Goal: Task Accomplishment & Management: Manage account settings

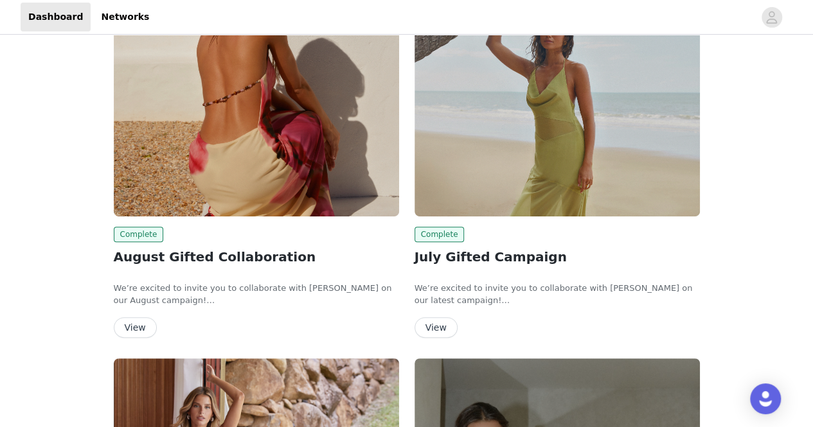
scroll to position [199, 0]
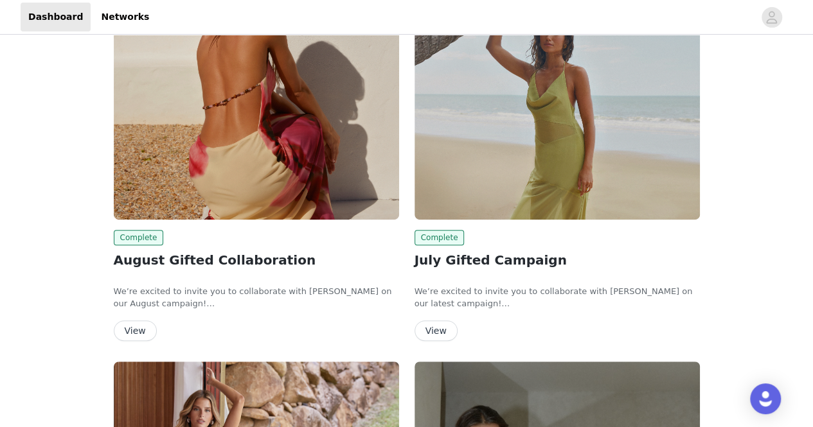
click at [139, 327] on button "View" at bounding box center [135, 331] width 43 height 21
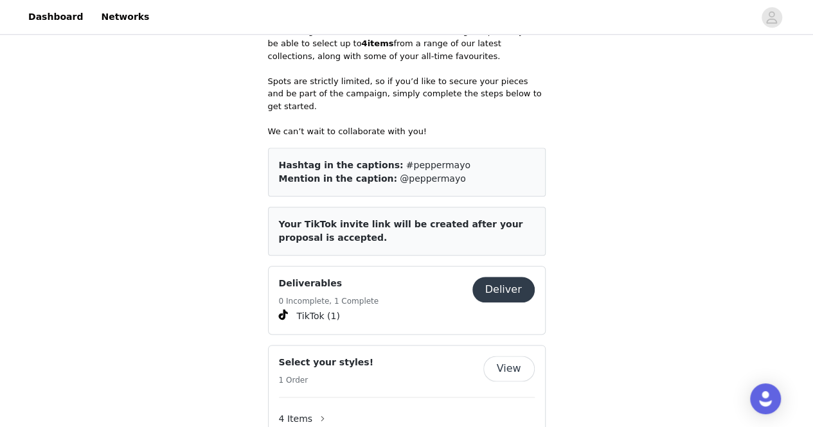
scroll to position [666, 0]
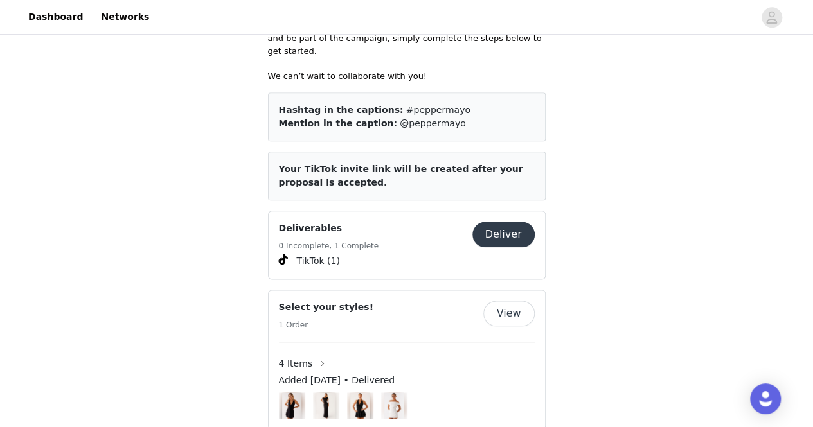
click at [510, 222] on button "Deliver" at bounding box center [503, 235] width 62 height 26
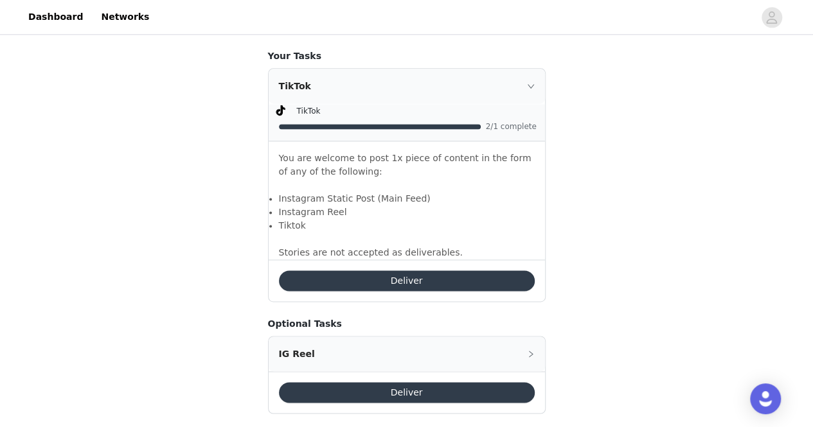
scroll to position [835, 0]
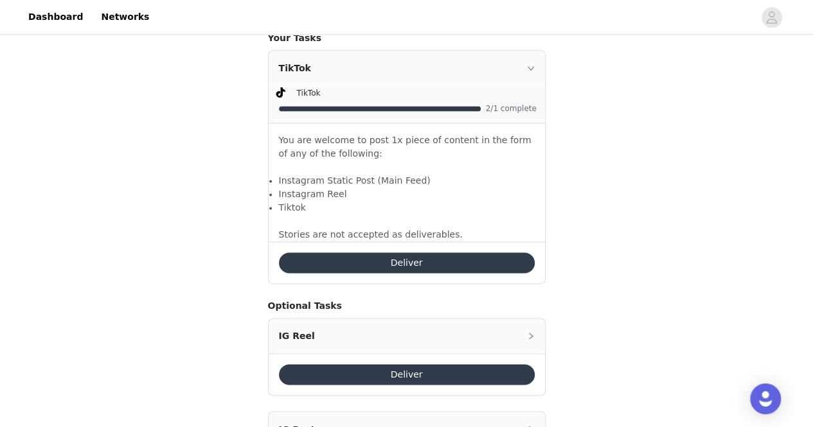
click at [428, 254] on button "Deliver" at bounding box center [407, 263] width 256 height 21
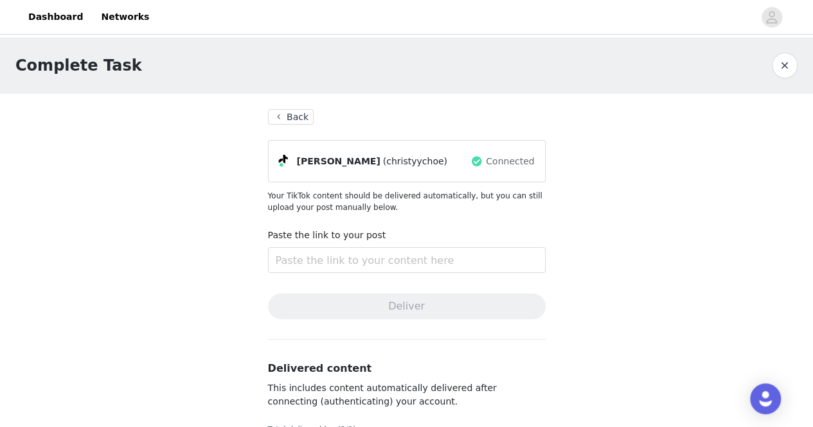
click at [308, 123] on button "Back" at bounding box center [291, 116] width 46 height 15
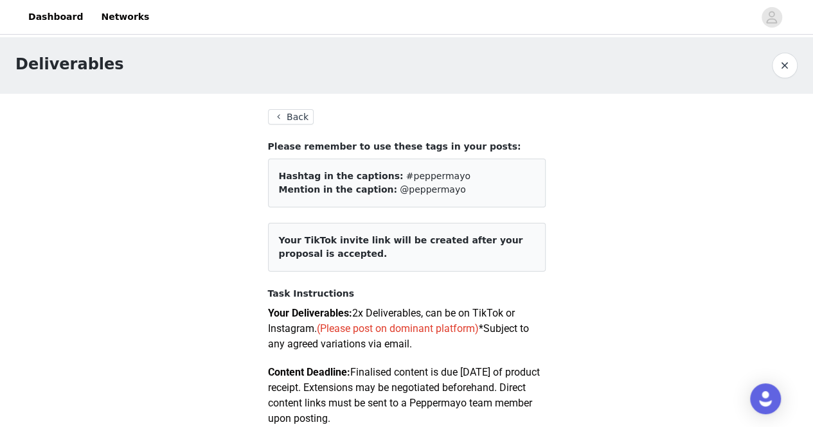
click at [282, 116] on button "Back" at bounding box center [291, 116] width 46 height 15
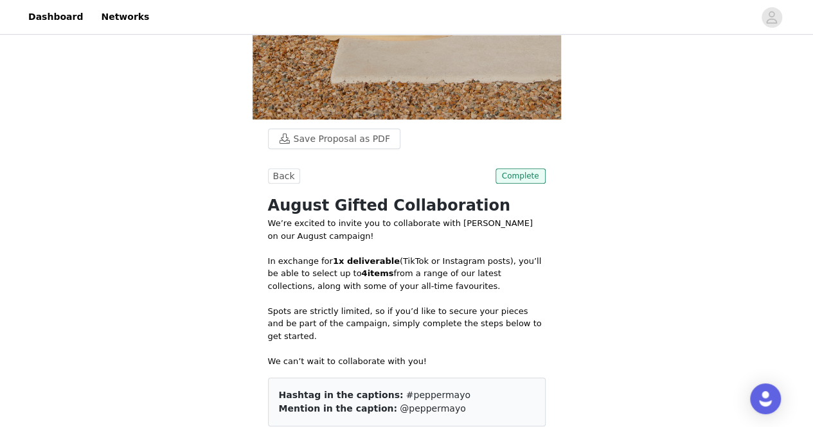
scroll to position [450, 0]
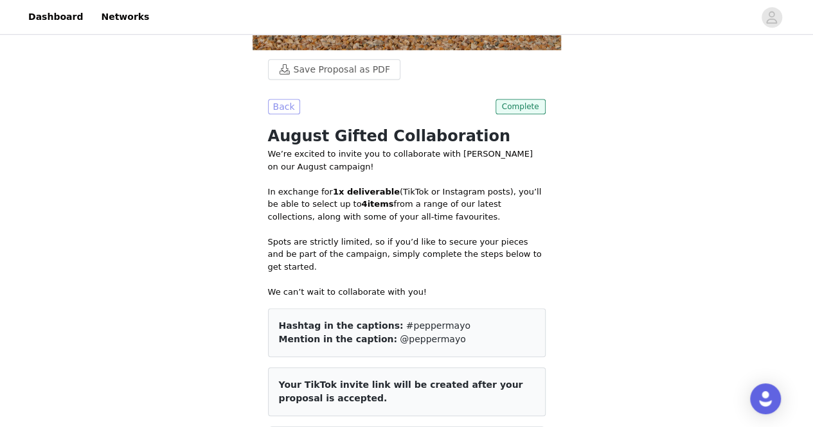
click at [290, 107] on button "Back" at bounding box center [284, 106] width 32 height 15
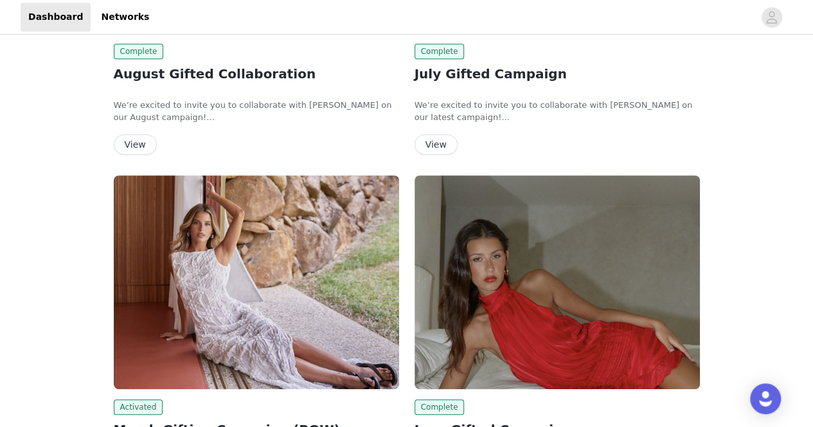
scroll to position [578, 0]
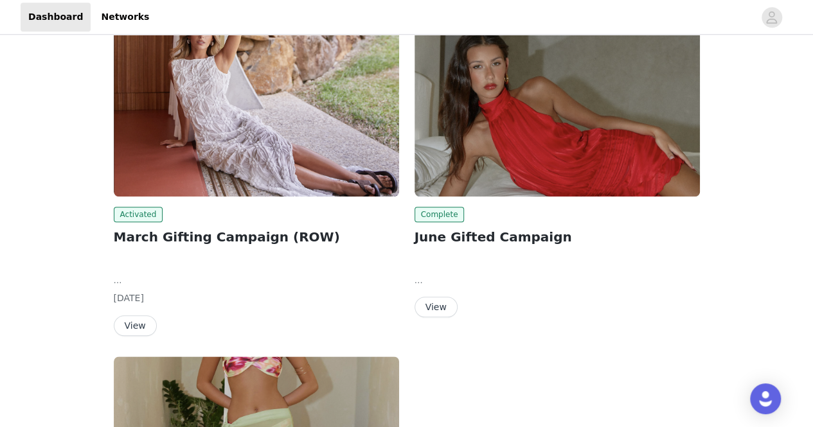
click at [140, 324] on button "View" at bounding box center [135, 326] width 43 height 21
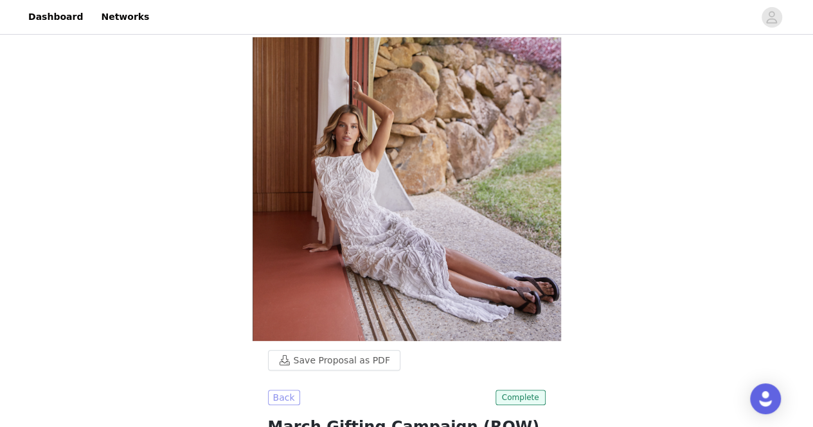
click at [280, 390] on button "Back" at bounding box center [284, 397] width 32 height 15
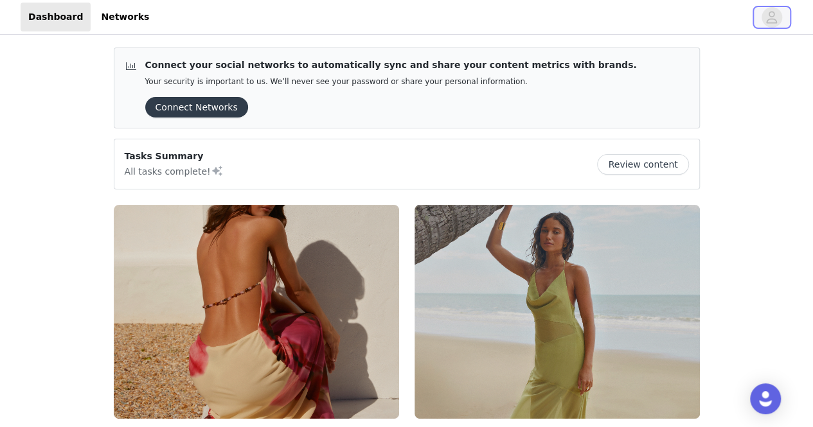
click at [770, 13] on icon "avatar" at bounding box center [771, 17] width 12 height 21
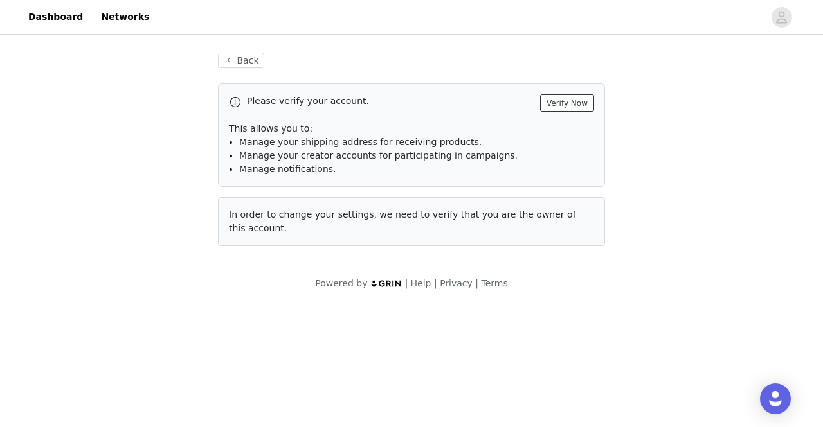
click at [580, 105] on button "Verify Now" at bounding box center [567, 102] width 54 height 17
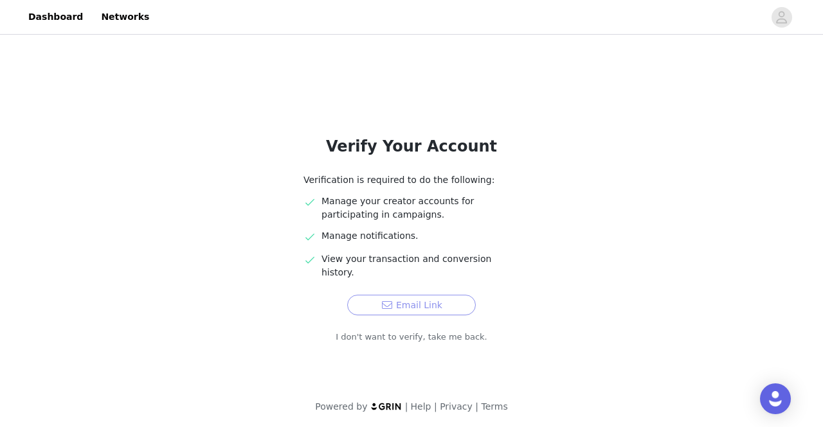
click at [424, 295] on button "Email Link" at bounding box center [411, 305] width 129 height 21
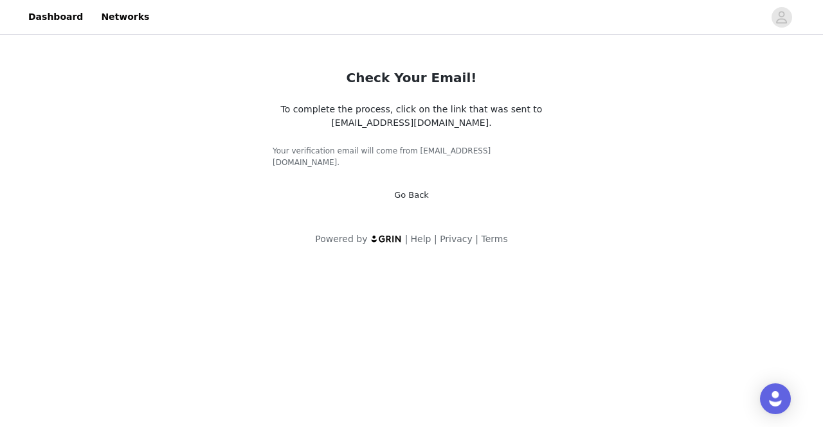
click at [411, 192] on div "Check Your Email! To complete the process, click on the link that was sent to c…" at bounding box center [411, 127] width 308 height 180
click at [411, 190] on link "Go Back" at bounding box center [411, 195] width 35 height 10
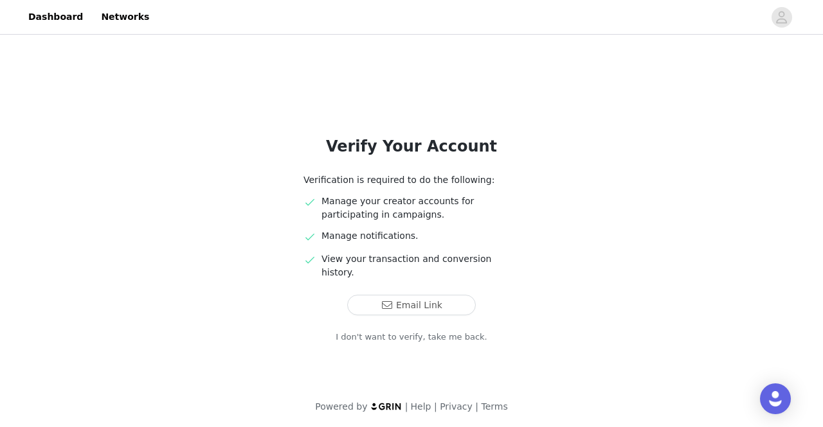
click at [443, 331] on link "I don't want to verify, take me back." at bounding box center [411, 337] width 152 height 13
